Goal: Task Accomplishment & Management: Manage account settings

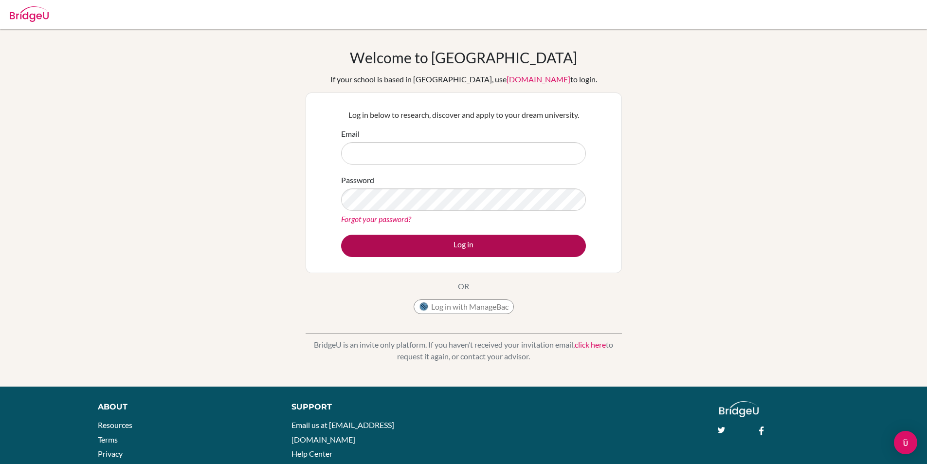
type input "[EMAIL_ADDRESS][DOMAIN_NAME]"
click at [484, 237] on button "Log in" at bounding box center [463, 246] width 245 height 22
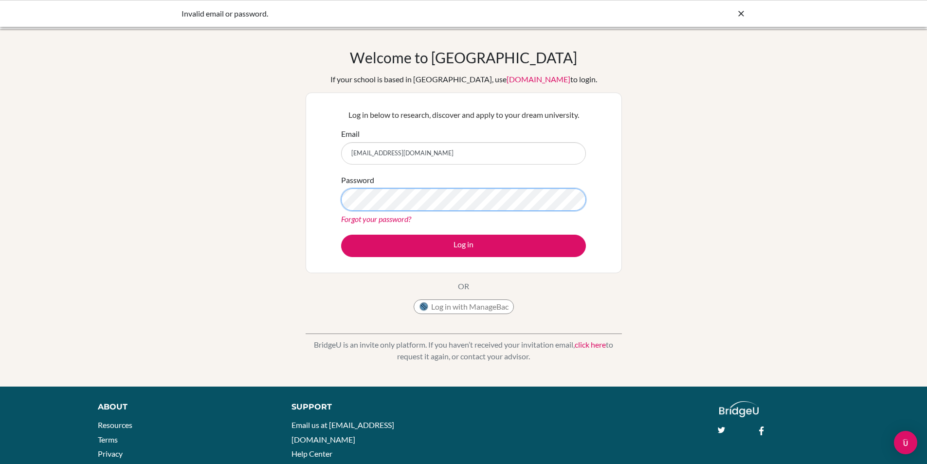
click at [174, 207] on div "Welcome to [GEOGRAPHIC_DATA] If your school is based in [GEOGRAPHIC_DATA], use …" at bounding box center [463, 208] width 927 height 318
click at [341, 235] on button "Log in" at bounding box center [463, 246] width 245 height 22
click at [237, 199] on div "Welcome to [GEOGRAPHIC_DATA] If your school is based in [GEOGRAPHIC_DATA], use …" at bounding box center [463, 208] width 927 height 318
click at [341, 235] on button "Log in" at bounding box center [463, 246] width 245 height 22
click at [0, 239] on div "Welcome to [GEOGRAPHIC_DATA] If your school is based in [GEOGRAPHIC_DATA], use …" at bounding box center [463, 208] width 927 height 318
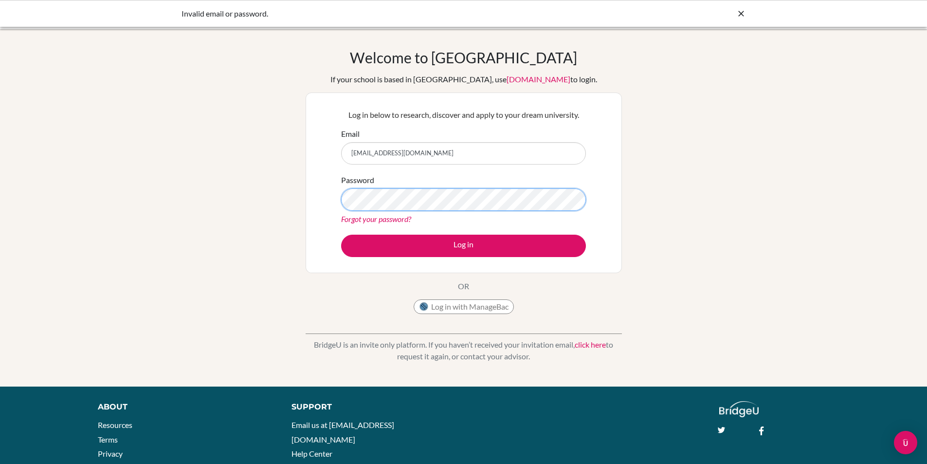
click at [341, 235] on button "Log in" at bounding box center [463, 246] width 245 height 22
click at [508, 159] on input "secretaria.academica@gimnasiovermont.edu.co" at bounding box center [463, 153] width 245 height 22
click at [0, 175] on div "Welcome to BridgeU If your school is based in China, use app.bridge-u.com.cn to…" at bounding box center [463, 208] width 927 height 318
click at [341, 235] on button "Log in" at bounding box center [463, 246] width 245 height 22
